Goal: Information Seeking & Learning: Learn about a topic

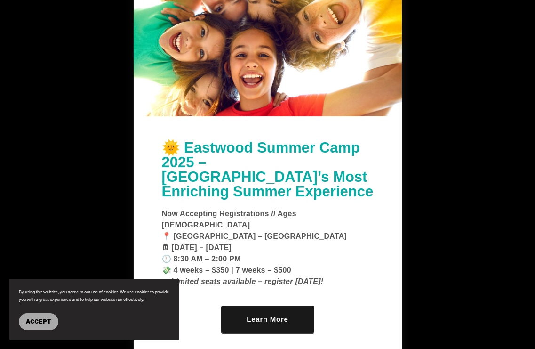
scroll to position [1904, 0]
click at [292, 305] on link "Learn More" at bounding box center [267, 318] width 93 height 27
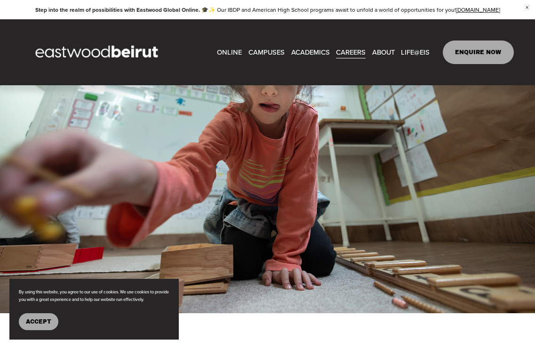
scroll to position [1132, 0]
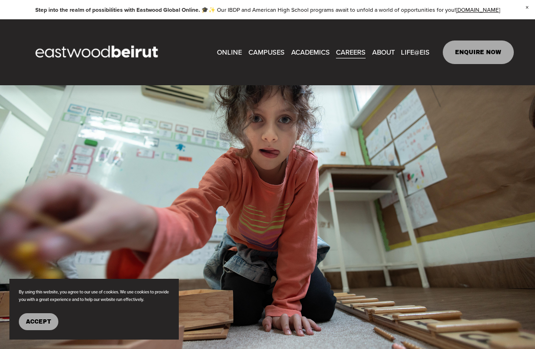
click at [384, 57] on span "ABOUT" at bounding box center [383, 52] width 23 height 13
click at [381, 48] on span "ABOUT" at bounding box center [383, 52] width 23 height 13
click at [0, 0] on span "About" at bounding box center [0, 0] width 0 height 0
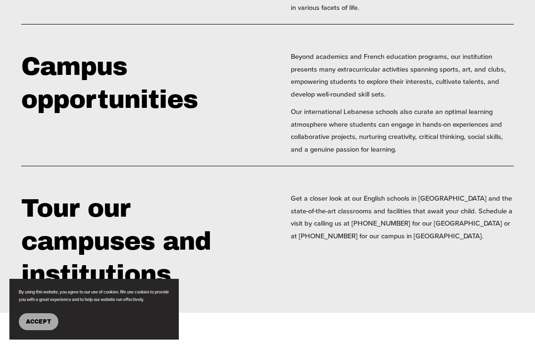
scroll to position [1588, 0]
